Goal: Information Seeking & Learning: Learn about a topic

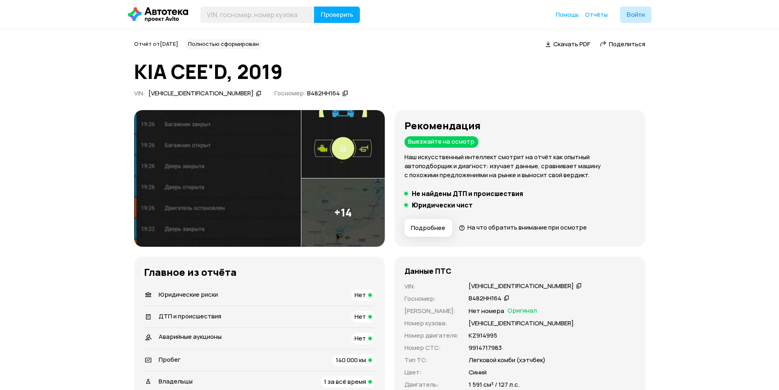
click at [209, 178] on img at bounding box center [217, 178] width 167 height 137
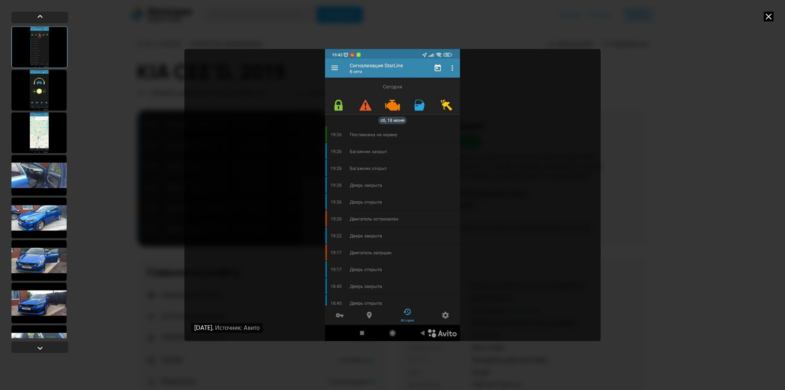
click at [35, 148] on div at bounding box center [38, 132] width 55 height 41
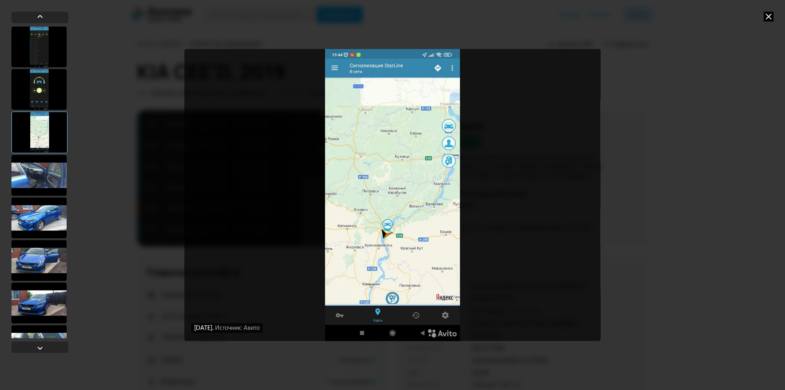
click at [44, 174] on div at bounding box center [38, 175] width 55 height 41
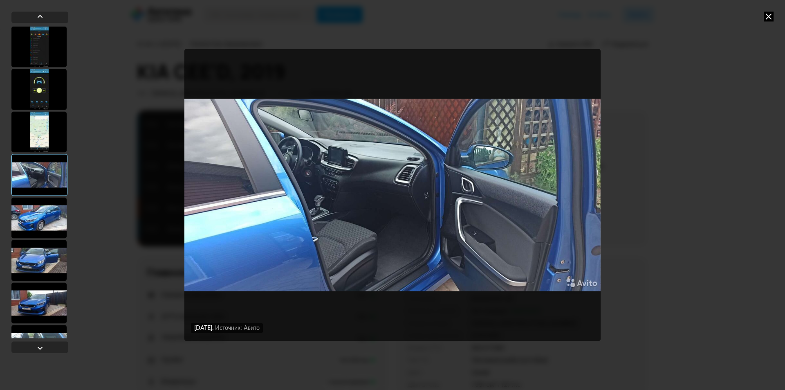
click at [38, 193] on div at bounding box center [39, 175] width 56 height 42
click at [38, 208] on div at bounding box center [38, 217] width 55 height 41
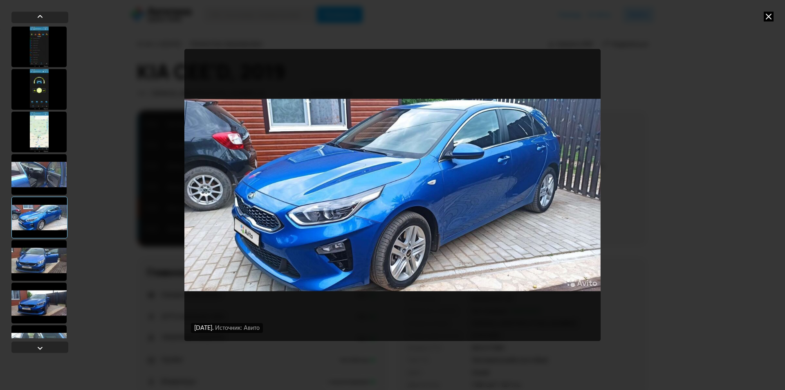
click at [40, 235] on div at bounding box center [39, 217] width 56 height 42
click at [36, 245] on div at bounding box center [38, 260] width 55 height 41
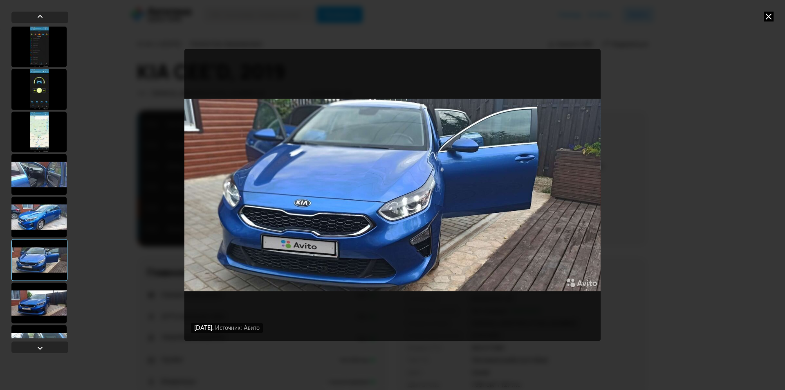
click at [28, 278] on div at bounding box center [39, 260] width 56 height 42
click at [31, 292] on div at bounding box center [38, 302] width 55 height 41
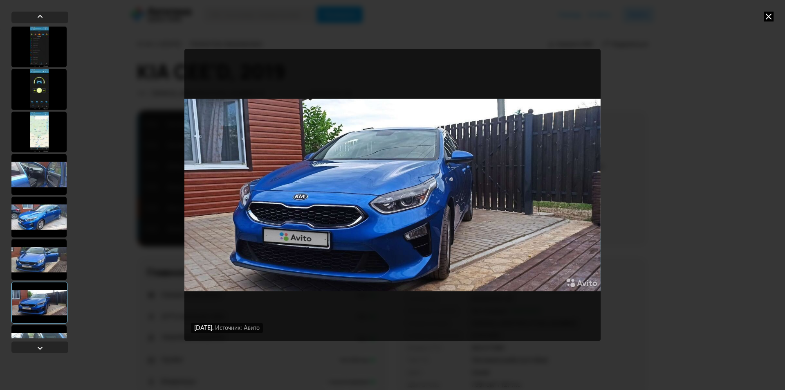
click at [769, 12] on icon at bounding box center [769, 16] width 10 height 10
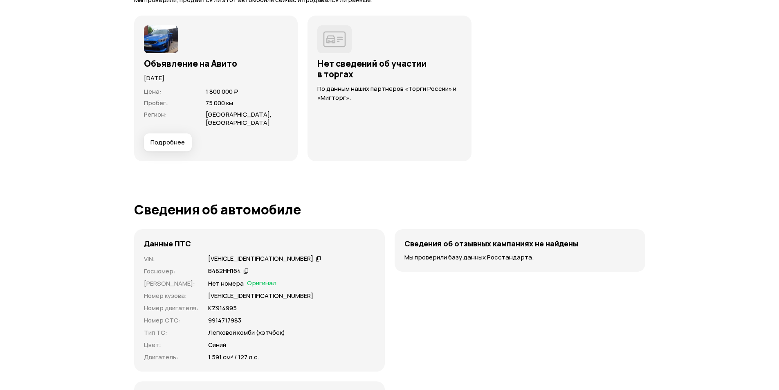
scroll to position [2085, 0]
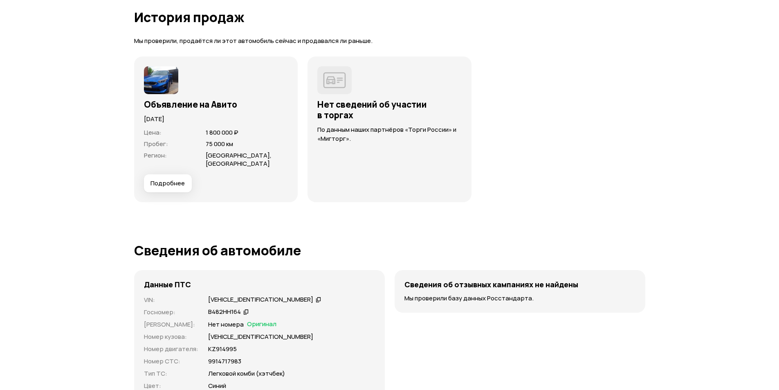
click at [168, 185] on span "Подробнее" at bounding box center [167, 183] width 34 height 8
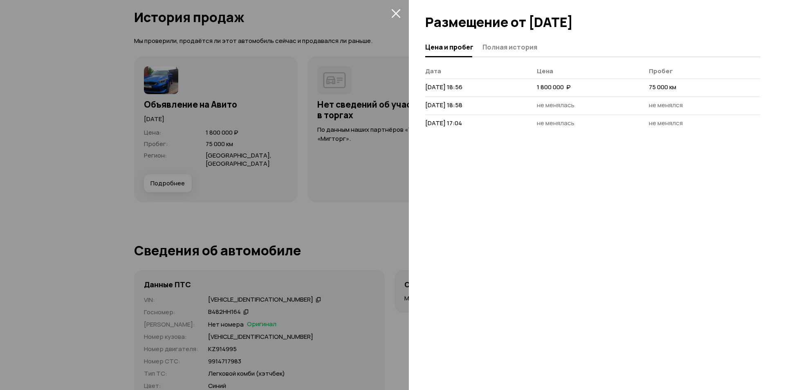
click at [294, 191] on div at bounding box center [392, 195] width 785 height 390
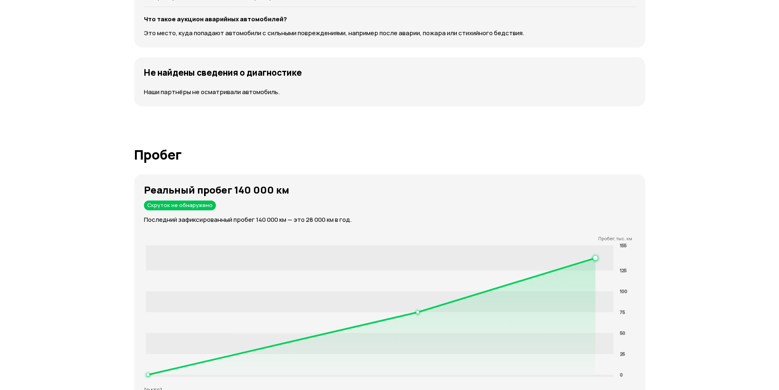
scroll to position [884, 0]
